Goal: Information Seeking & Learning: Learn about a topic

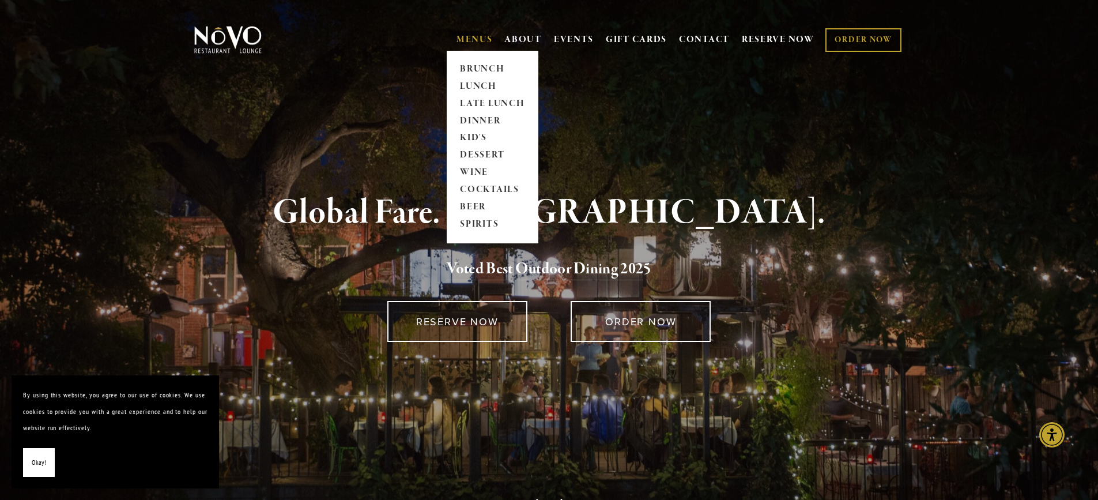
click at [465, 40] on link "MENUS" at bounding box center [475, 40] width 36 height 12
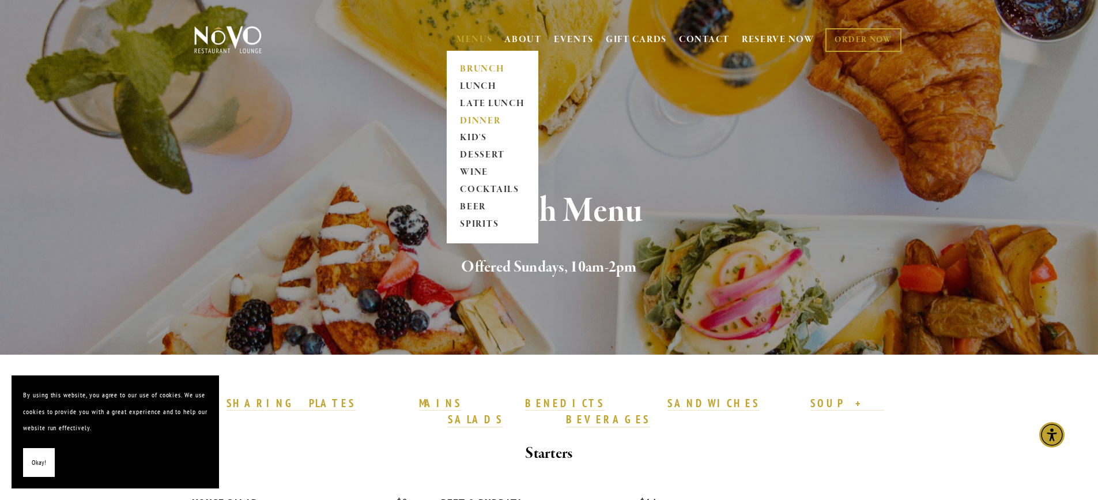
click at [488, 117] on link "DINNER" at bounding box center [493, 120] width 72 height 17
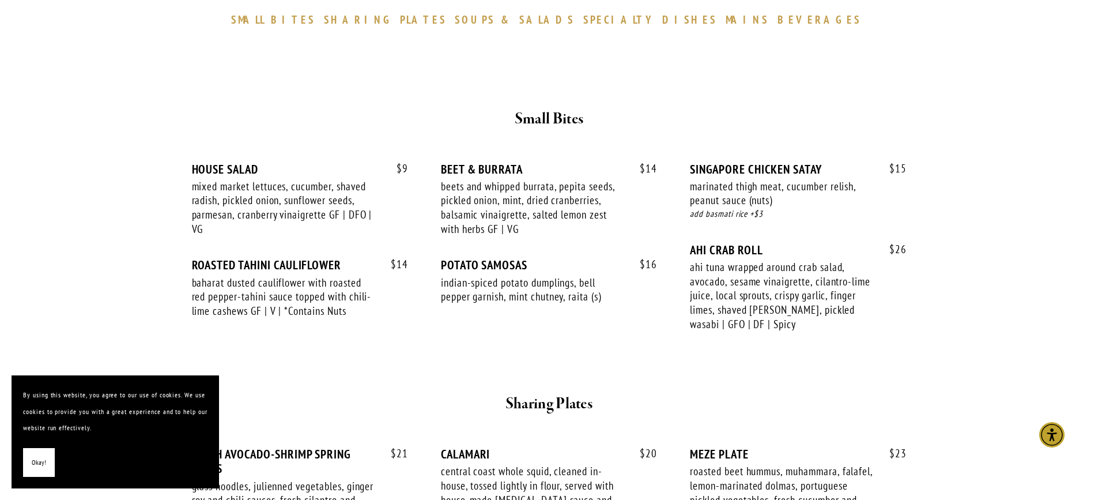
scroll to position [404, 0]
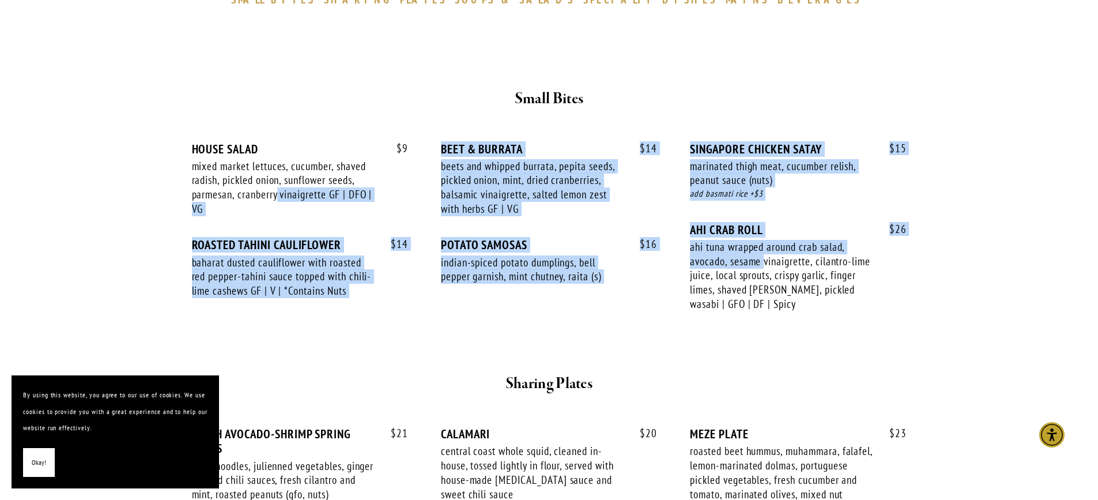
drag, startPoint x: 273, startPoint y: 198, endPoint x: 764, endPoint y: 267, distance: 496.6
click at [764, 266] on div "$ 9 HOUSE SALAD mixed market lettuces, cucumber, shaved radish, pickled onion, …" at bounding box center [549, 237] width 715 height 191
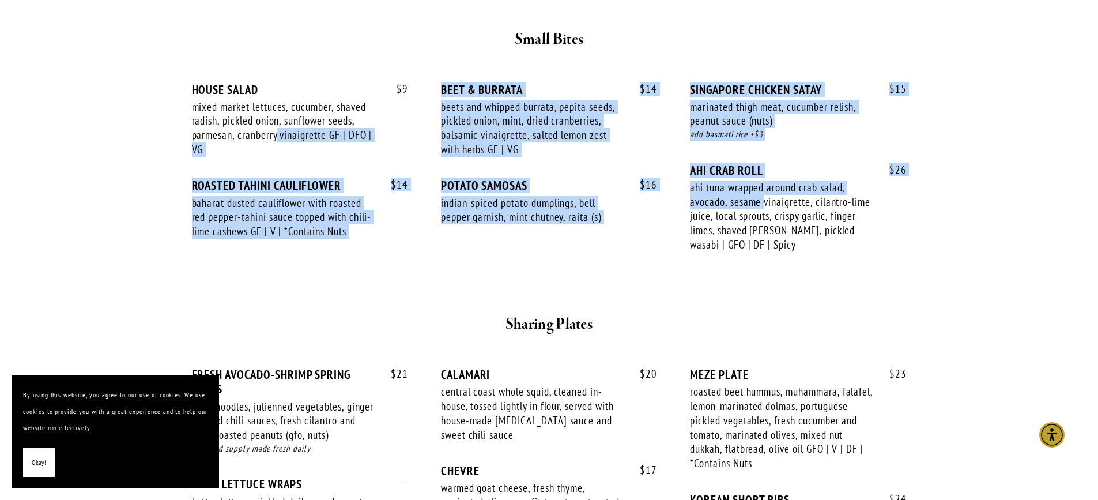
scroll to position [461, 0]
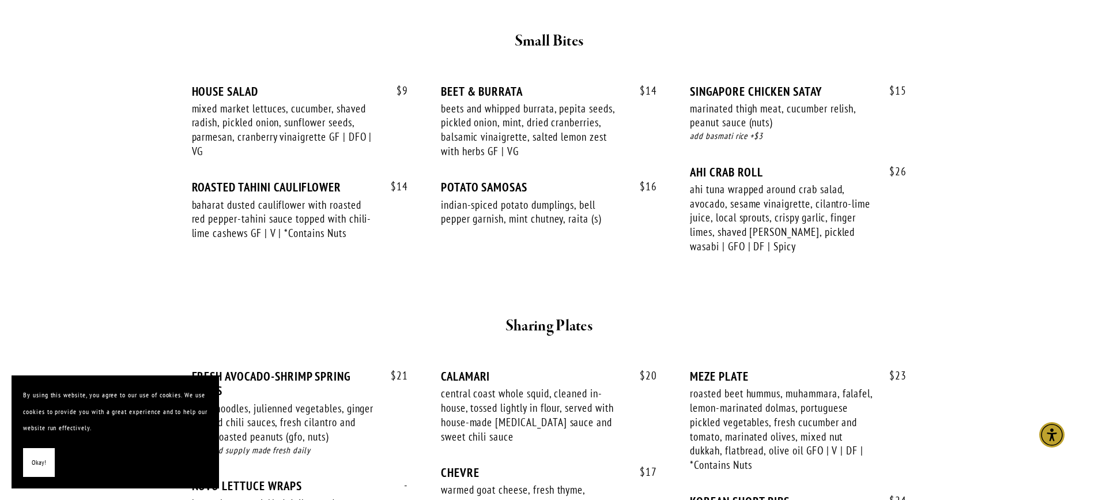
click at [737, 230] on div "ahi tuna wrapped around crab salad, avocado, sesame vinaigrette, cilantro-lime …" at bounding box center [781, 217] width 183 height 71
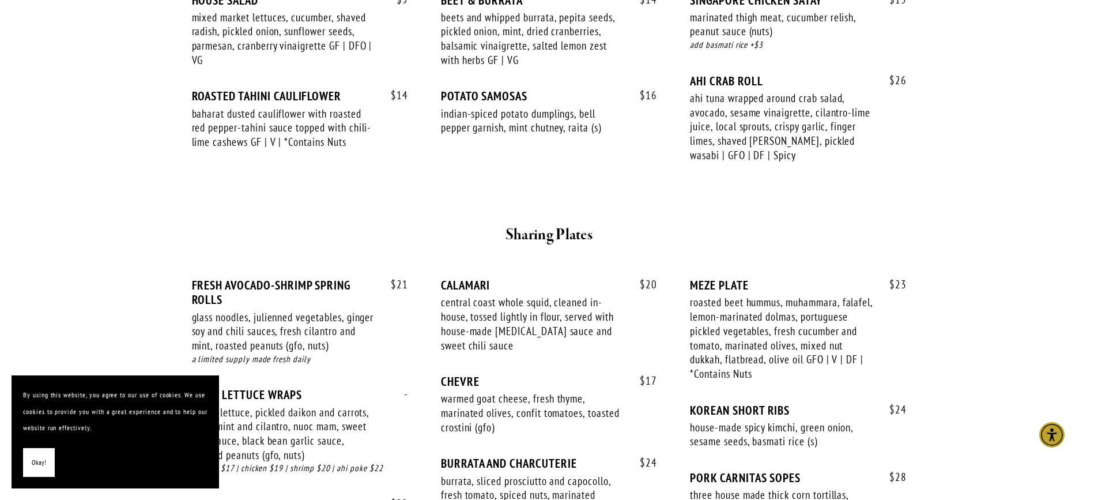
scroll to position [634, 0]
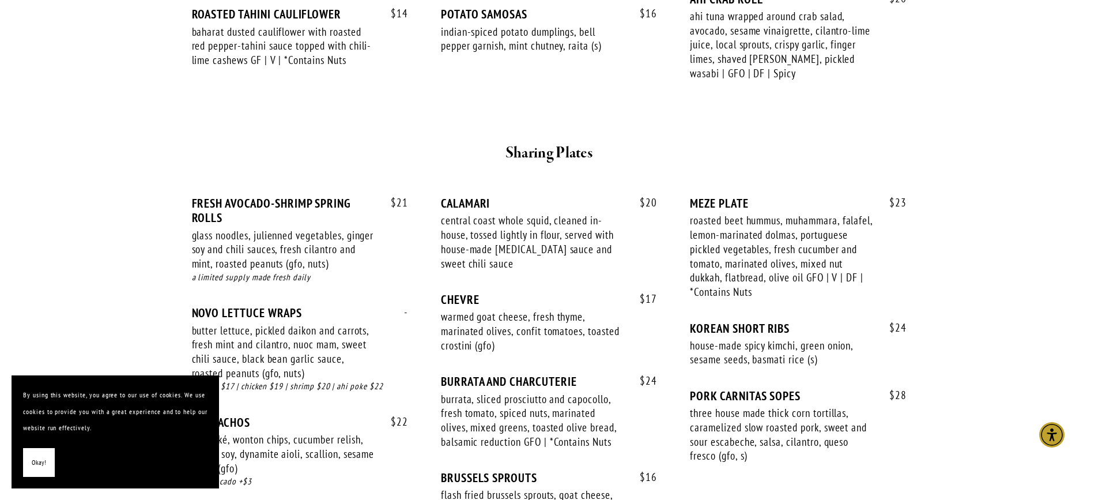
click at [706, 228] on div "roasted beet hummus, muhammara, falafel, lemon-marinated dolmas, portuguese pic…" at bounding box center [781, 255] width 183 height 85
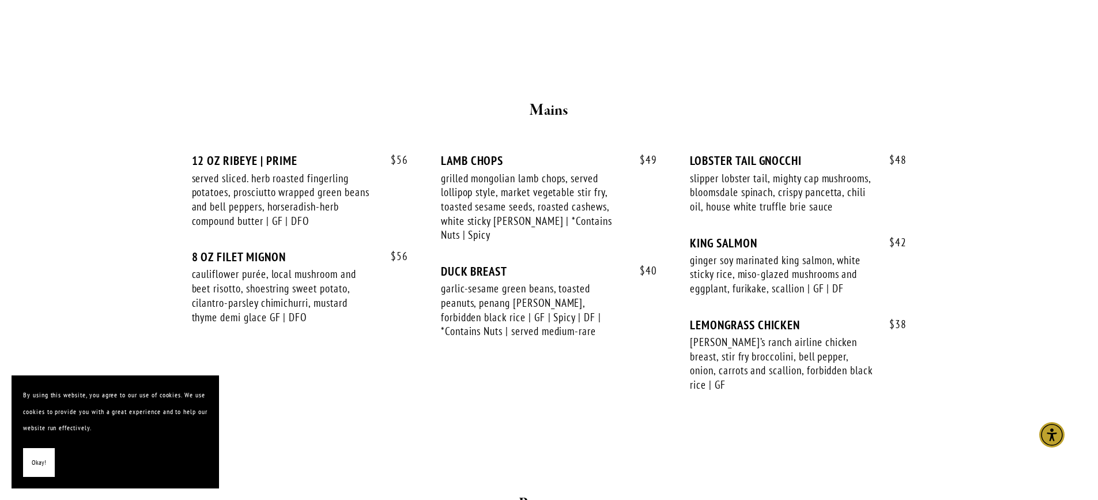
scroll to position [1902, 0]
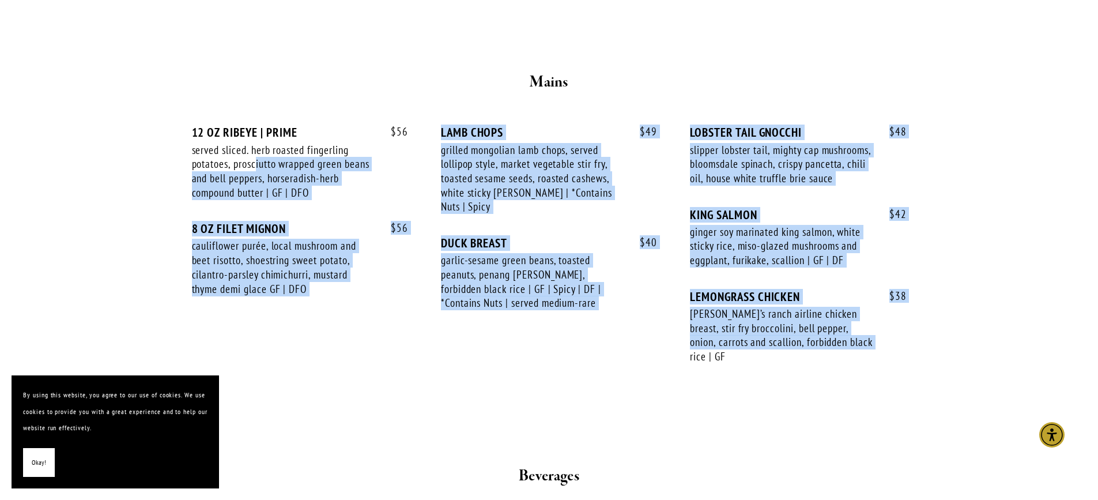
drag, startPoint x: 257, startPoint y: 159, endPoint x: 865, endPoint y: 353, distance: 638.1
click at [864, 353] on div "$ 56 12 OZ RIBEYE | PRIME served sliced. herb roasted fingerling potatoes, pros…" at bounding box center [549, 255] width 715 height 260
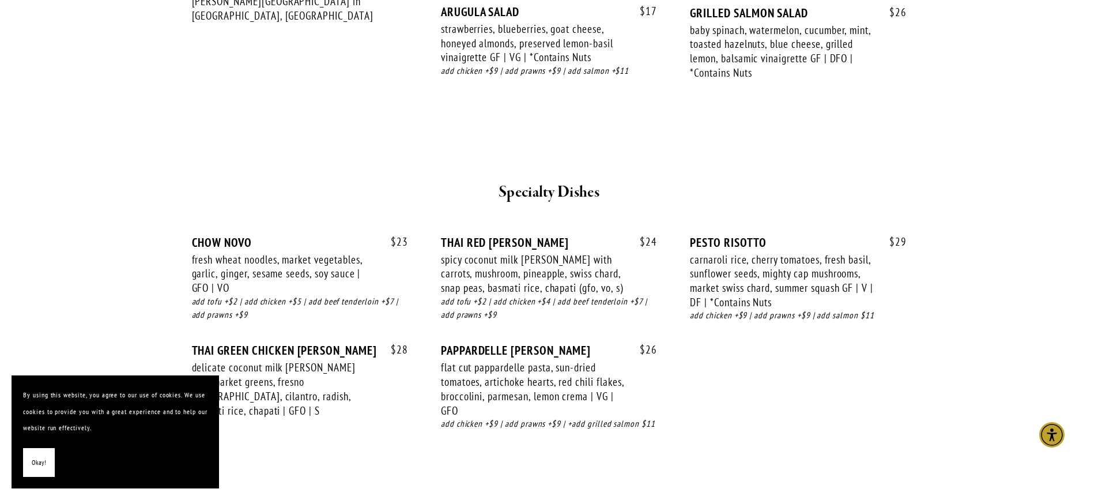
scroll to position [1499, 0]
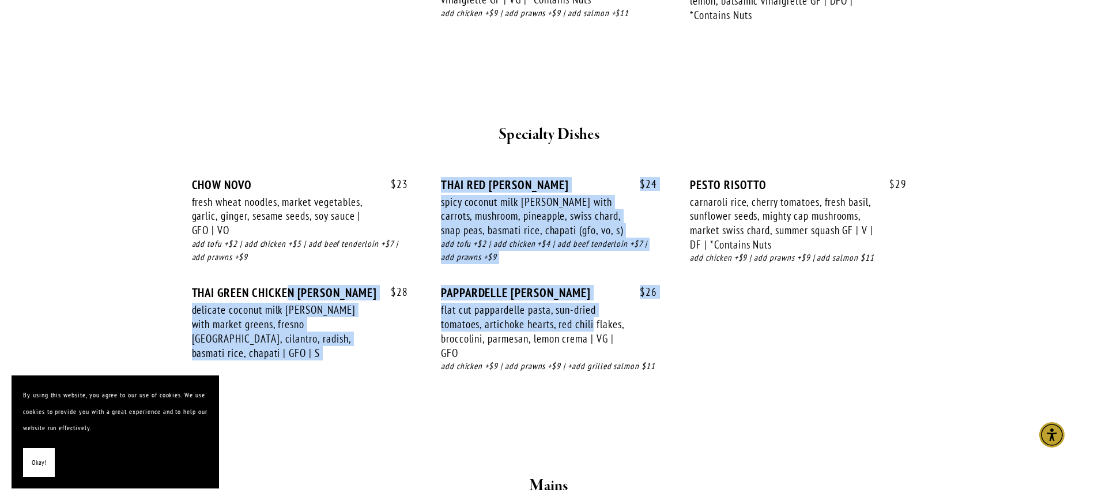
drag, startPoint x: 643, startPoint y: 323, endPoint x: 297, endPoint y: 282, distance: 348.3
click at [291, 285] on div "$ 23 CHOW NOVO fresh wheat noodles, market vegetables, garlic, ginger, sesame s…" at bounding box center [549, 286] width 715 height 217
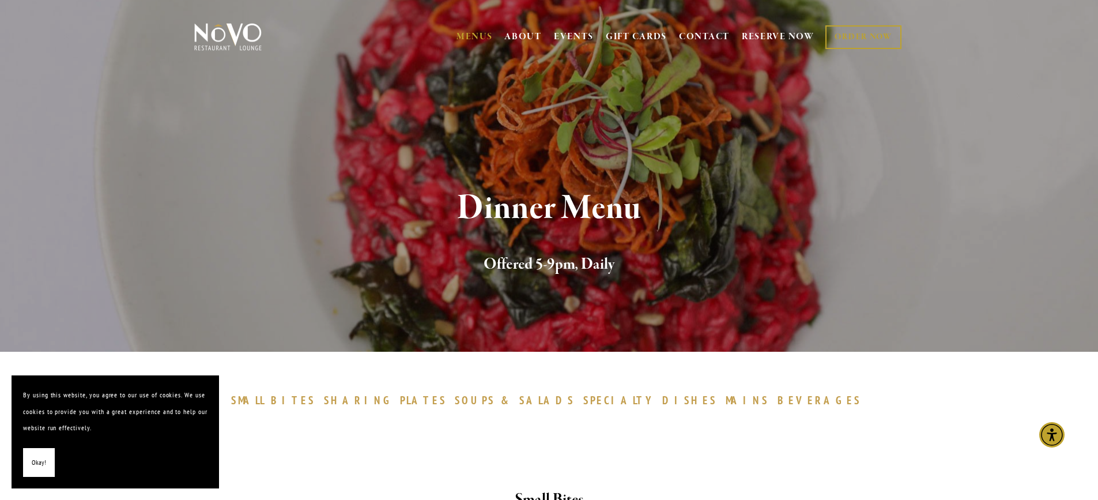
scroll to position [0, 0]
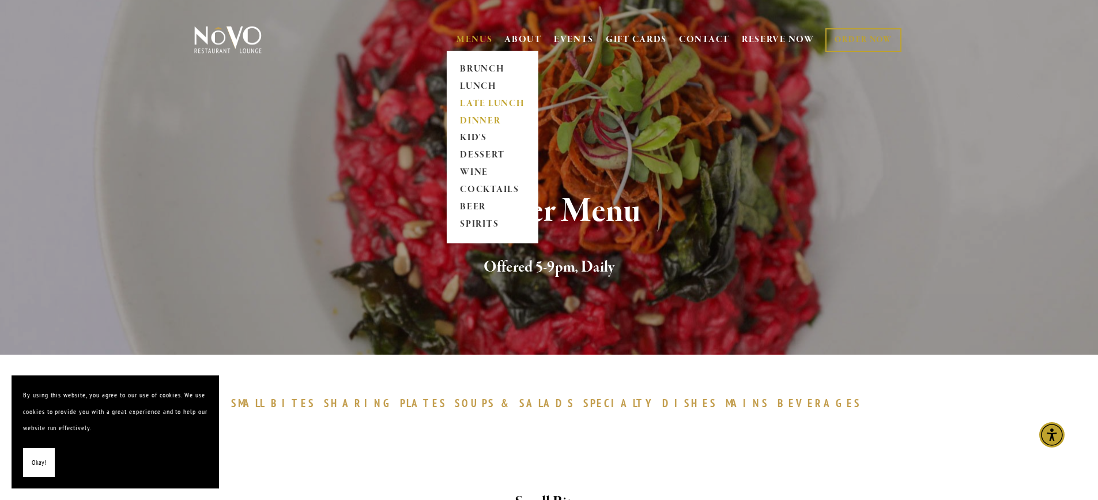
click at [500, 105] on link "LATE LUNCH" at bounding box center [493, 103] width 72 height 17
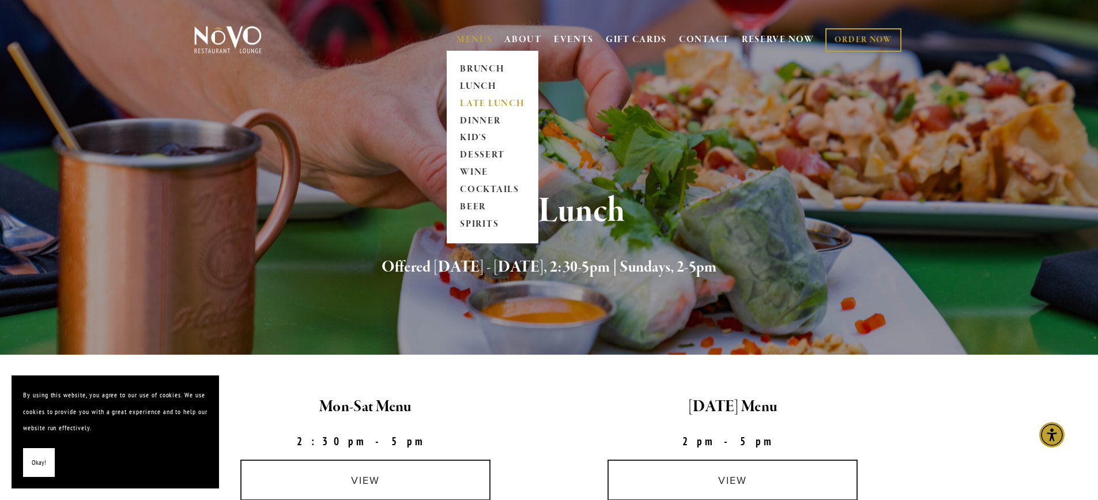
click at [474, 35] on link "MENUS" at bounding box center [475, 40] width 36 height 12
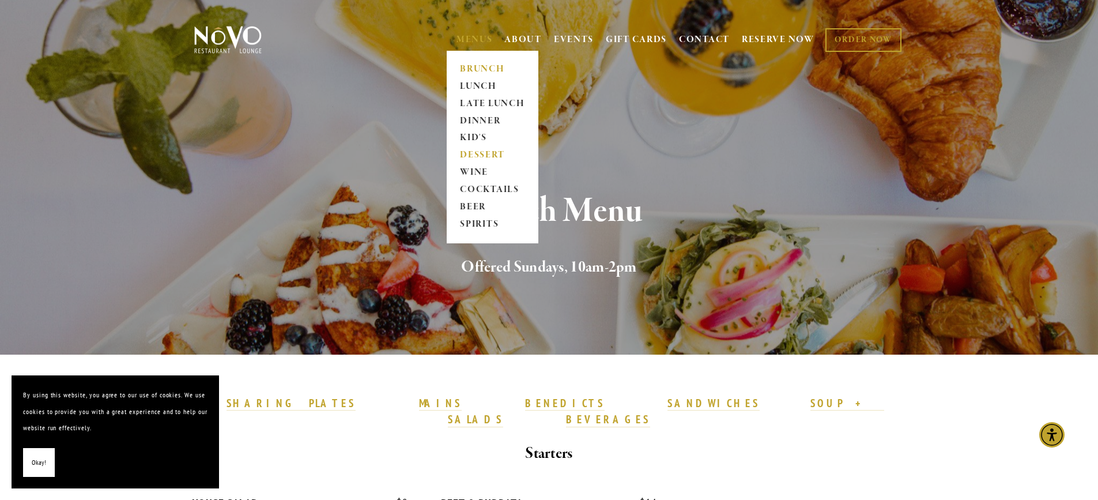
click at [484, 154] on link "DESSERT" at bounding box center [493, 155] width 72 height 17
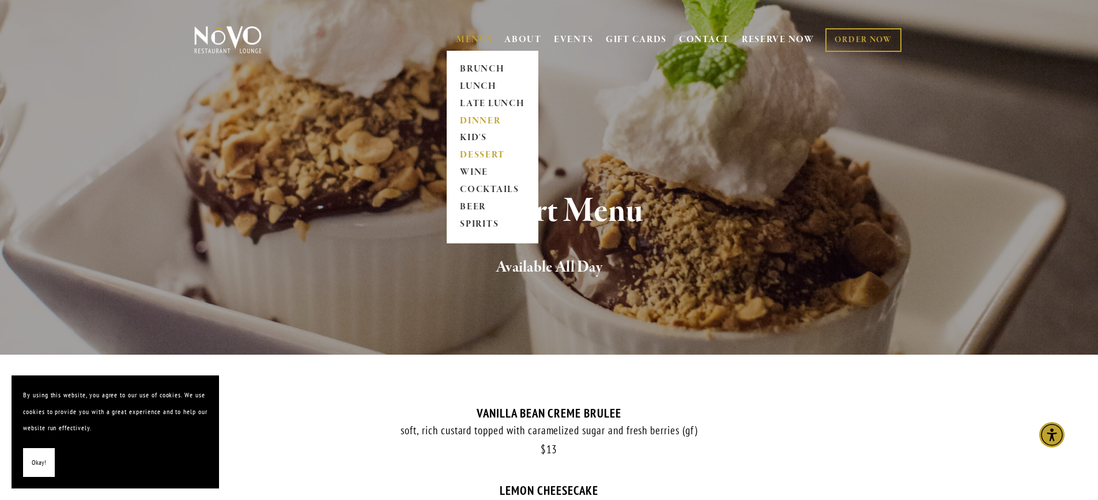
click at [477, 119] on link "DINNER" at bounding box center [493, 120] width 72 height 17
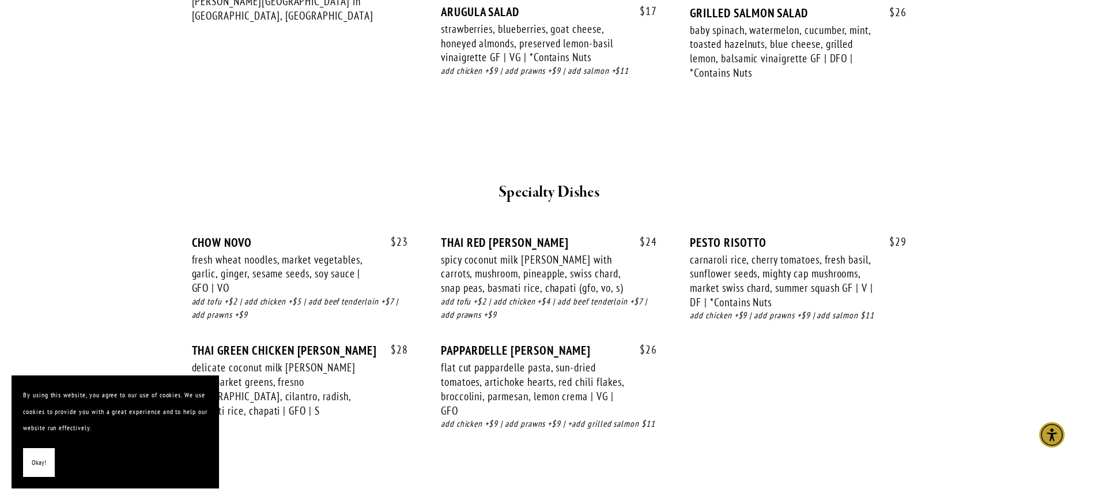
scroll to position [1499, 0]
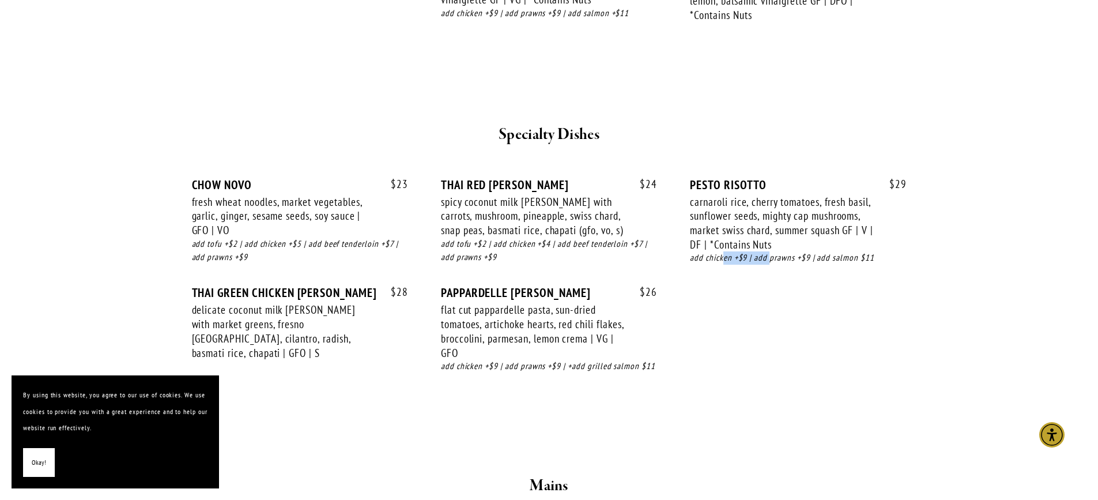
drag, startPoint x: 768, startPoint y: 252, endPoint x: 723, endPoint y: 254, distance: 45.0
click at [723, 254] on div "add chicken +$9 | add prawns +$9 | add salmon $11" at bounding box center [798, 257] width 216 height 13
click at [832, 224] on div "carnaroli rice, cherry tomatoes, fresh basil, sunflower seeds, mighty cap mushr…" at bounding box center [781, 223] width 183 height 57
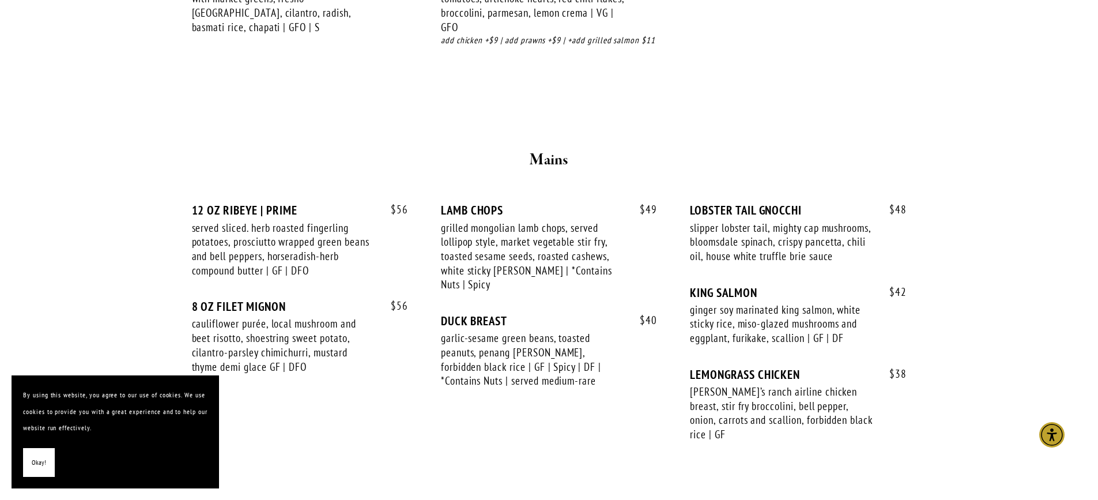
scroll to position [1845, 0]
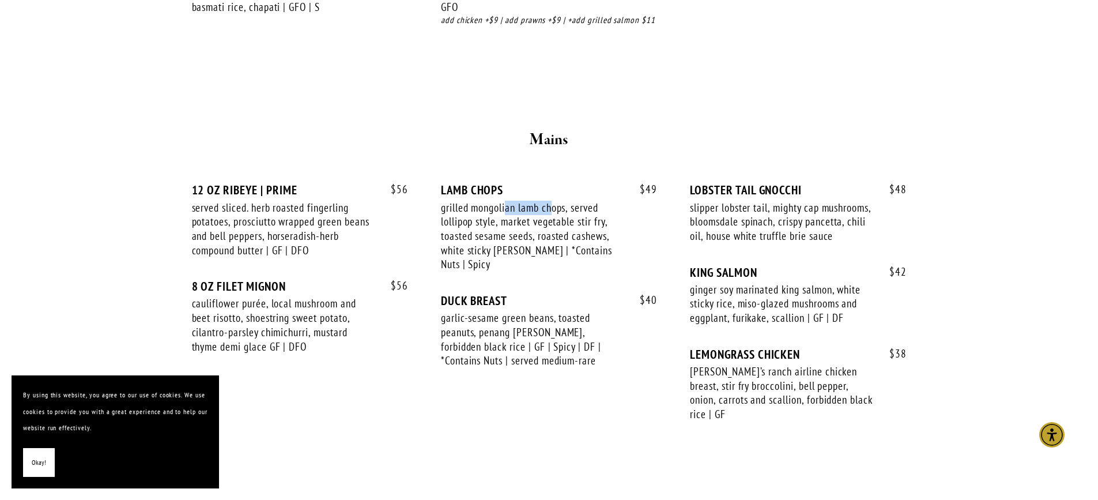
drag, startPoint x: 466, startPoint y: 199, endPoint x: 406, endPoint y: 189, distance: 60.8
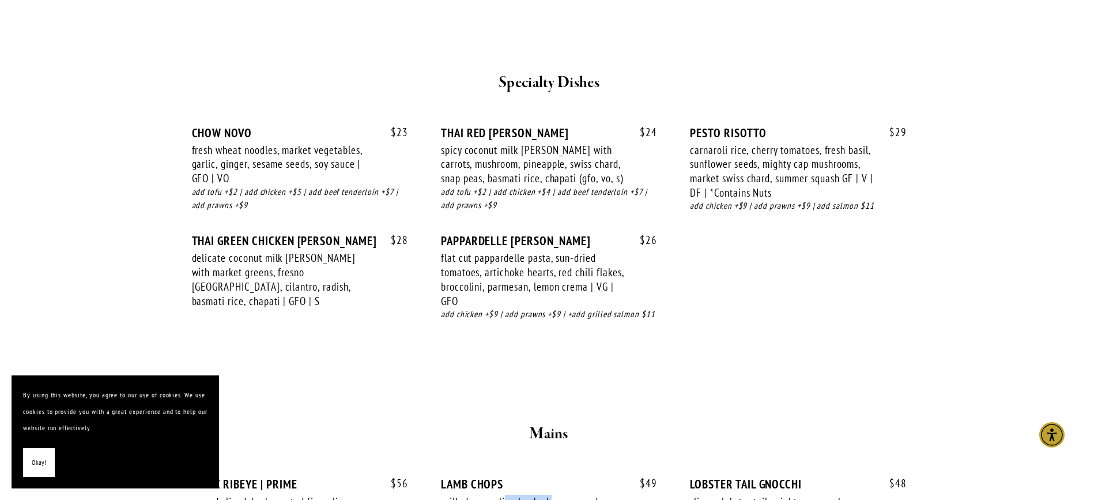
scroll to position [1556, 0]
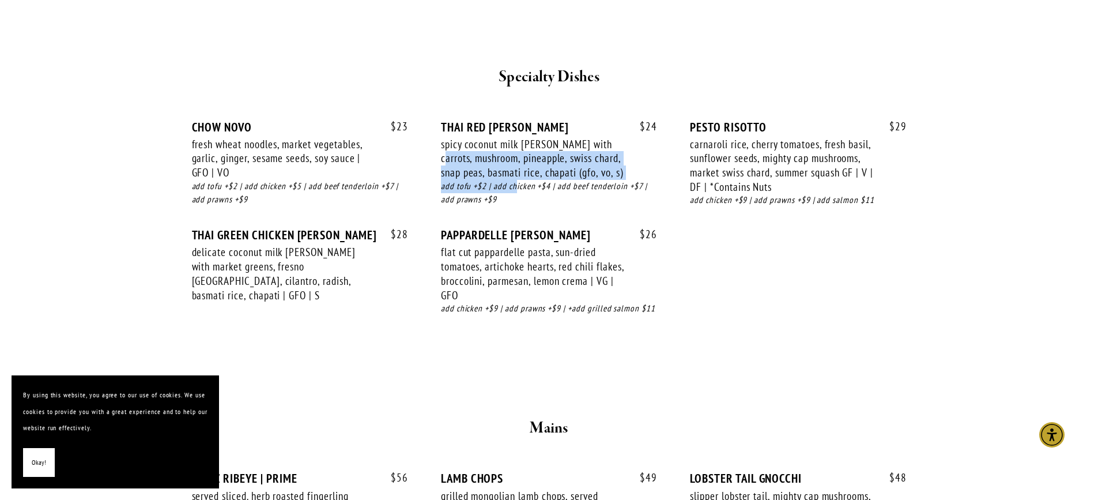
drag, startPoint x: 429, startPoint y: 162, endPoint x: 516, endPoint y: 187, distance: 90.7
click at [516, 188] on div "$ 23 CHOW NOVO fresh wheat noodles, market vegetables, garlic, ginger, sesame s…" at bounding box center [549, 228] width 715 height 217
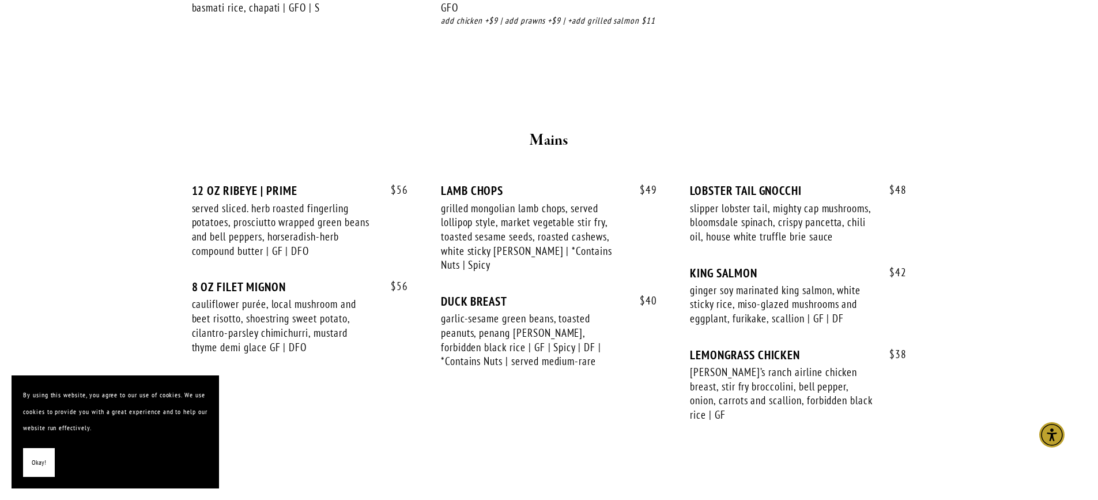
scroll to position [1845, 0]
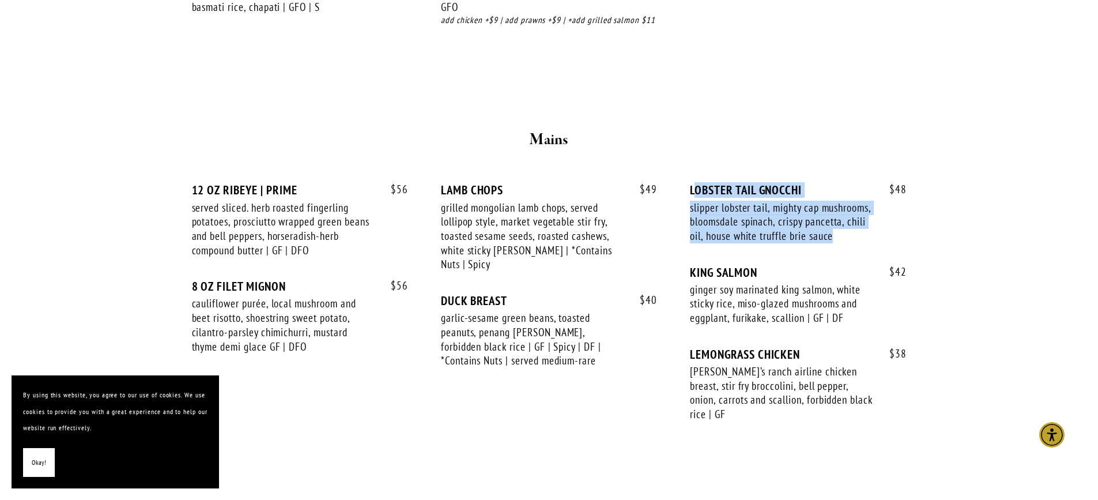
drag, startPoint x: 717, startPoint y: 196, endPoint x: 806, endPoint y: 249, distance: 103.9
click at [808, 249] on div "$ 48 LOBSTER TAIL GNOCCHI slipper lobster tail, mighty cap mushrooms, bloomsdal…" at bounding box center [798, 224] width 216 height 82
click at [714, 238] on div "slipper lobster tail, mighty cap mushrooms, bloomsdale spinach, crispy pancetta…" at bounding box center [781, 222] width 183 height 43
click at [721, 226] on div "slipper lobster tail, mighty cap mushrooms, bloomsdale spinach, crispy pancetta…" at bounding box center [781, 222] width 183 height 43
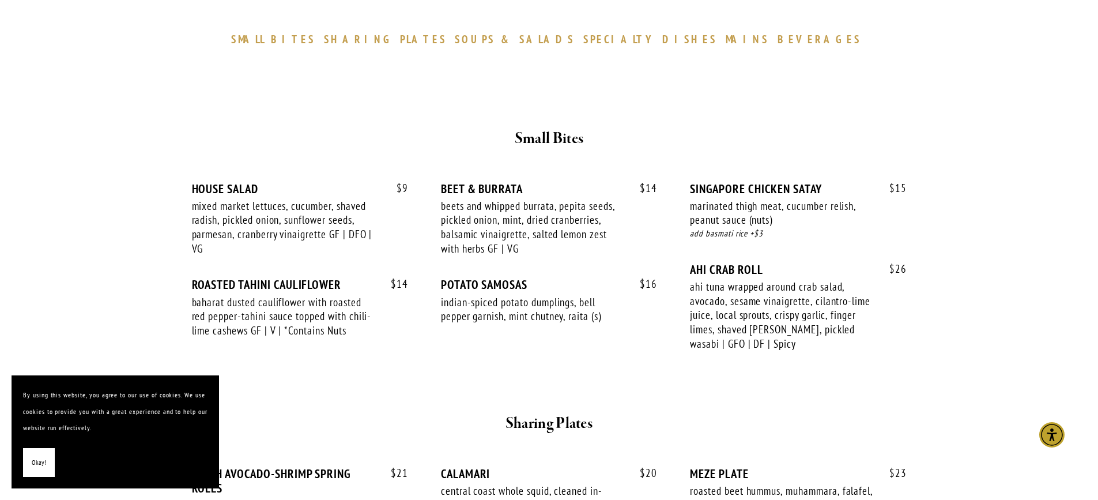
scroll to position [0, 0]
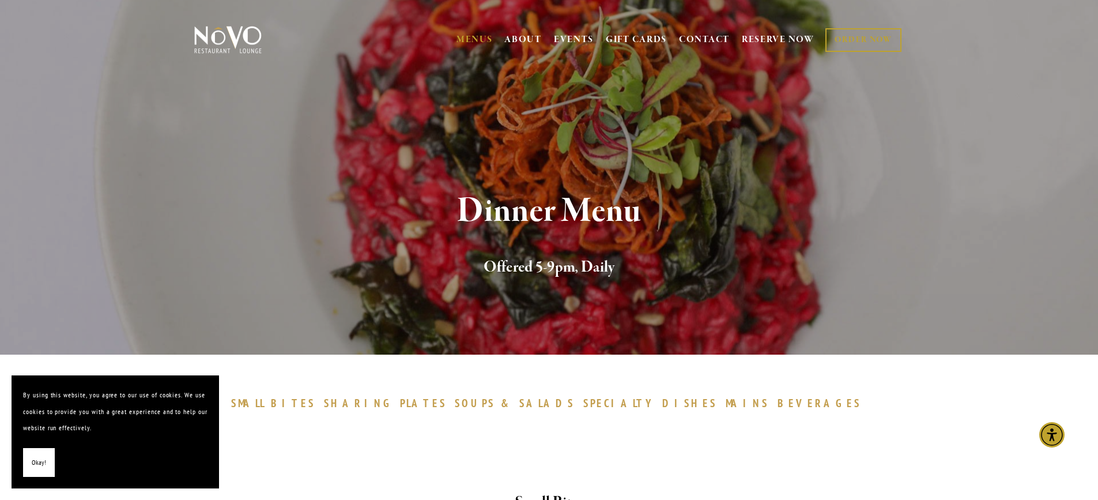
click at [627, 216] on h1 "Dinner Menu" at bounding box center [549, 211] width 672 height 37
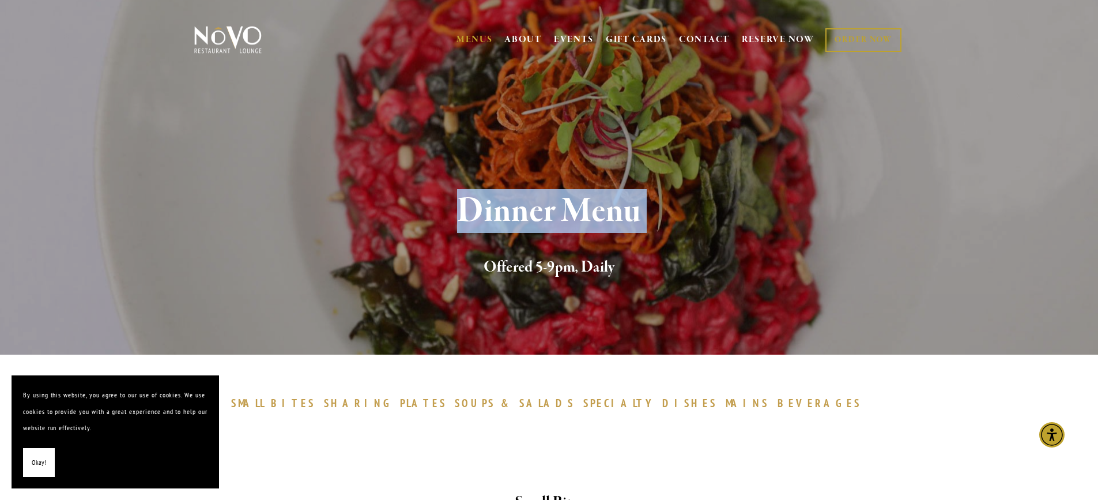
click at [627, 216] on h1 "Dinner Menu" at bounding box center [549, 211] width 672 height 37
click at [549, 221] on h1 "Dinner Menu" at bounding box center [549, 211] width 672 height 37
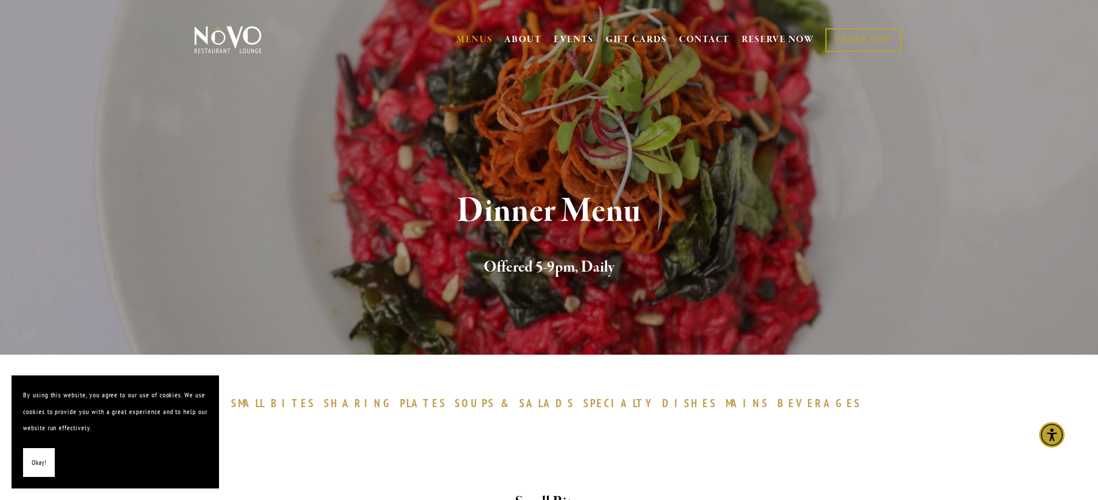
click at [563, 219] on h1 "Dinner Menu" at bounding box center [549, 211] width 672 height 37
click at [560, 218] on h1 "Dinner Menu" at bounding box center [549, 211] width 672 height 37
click at [566, 218] on h1 "Dinner Menu" at bounding box center [549, 211] width 672 height 37
click at [560, 218] on h1 "Dinner Menu" at bounding box center [549, 211] width 672 height 37
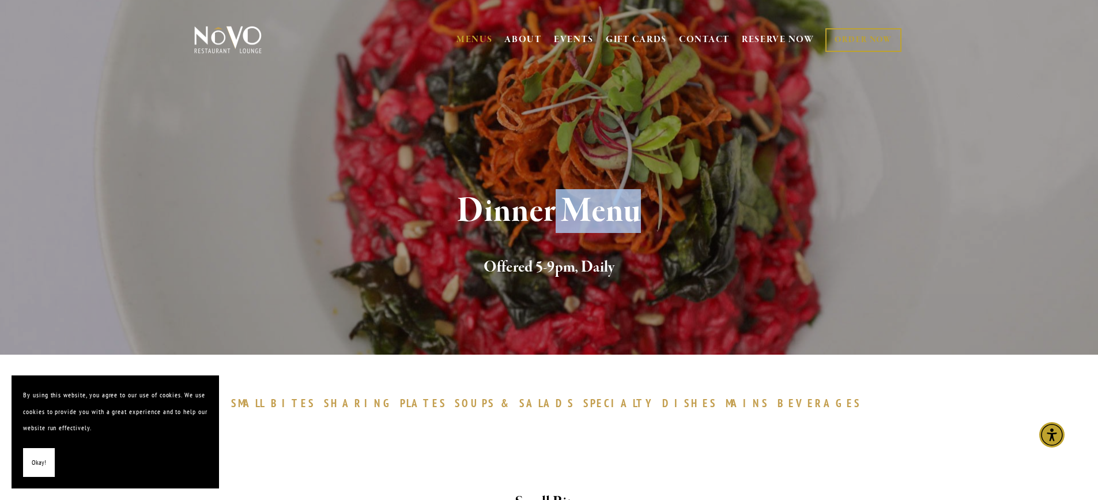
drag, startPoint x: 652, startPoint y: 217, endPoint x: 550, endPoint y: 220, distance: 102.1
click at [550, 220] on h1 "Dinner Menu" at bounding box center [549, 211] width 672 height 37
click at [559, 221] on h1 "Dinner Menu" at bounding box center [549, 211] width 672 height 37
